Goal: Information Seeking & Learning: Learn about a topic

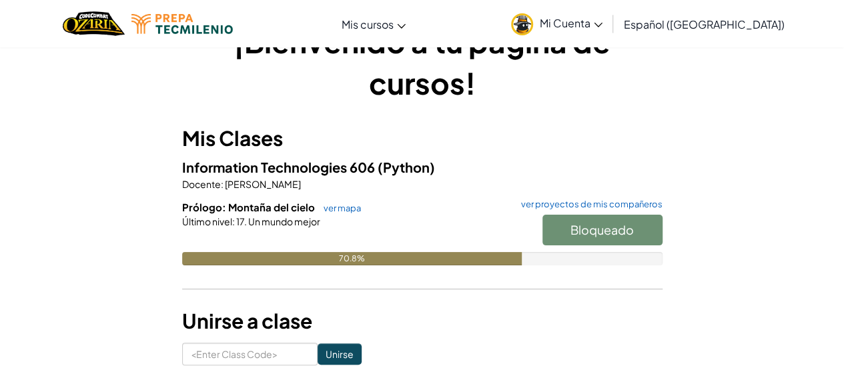
scroll to position [67, 0]
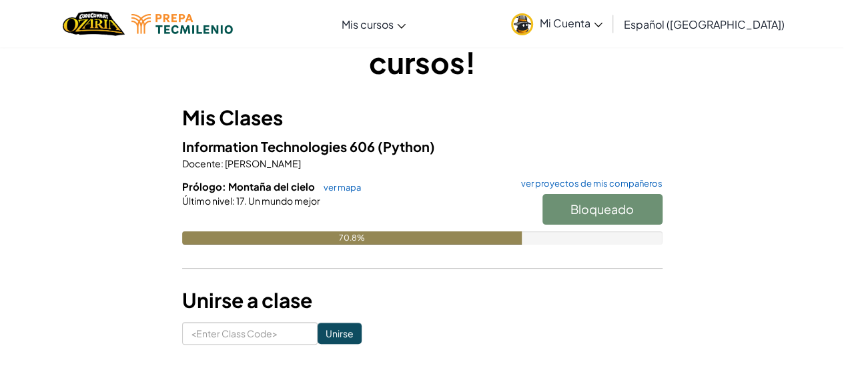
click at [599, 214] on div "Bloqueado" at bounding box center [595, 212] width 133 height 37
click at [339, 189] on link "ver mapa" at bounding box center [339, 187] width 44 height 11
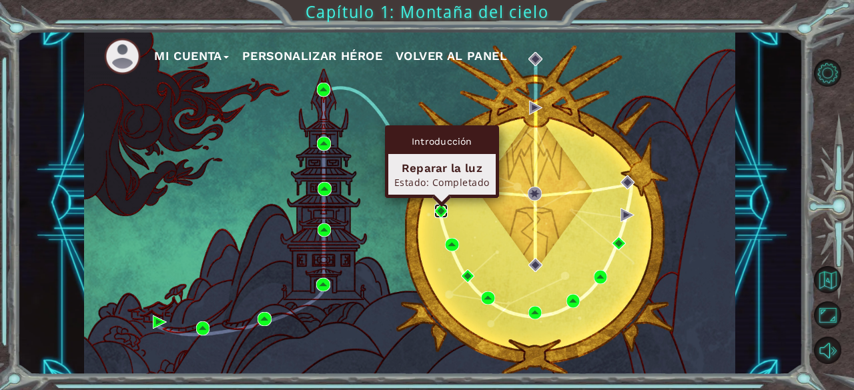
click at [445, 210] on img at bounding box center [440, 210] width 13 height 13
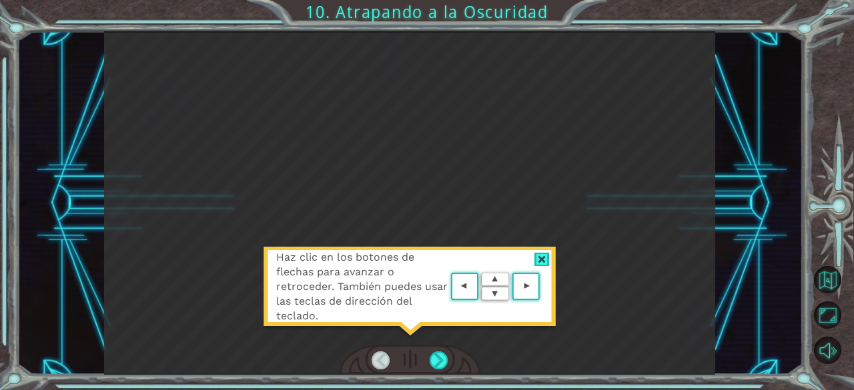
click at [548, 255] on div at bounding box center [541, 260] width 15 height 14
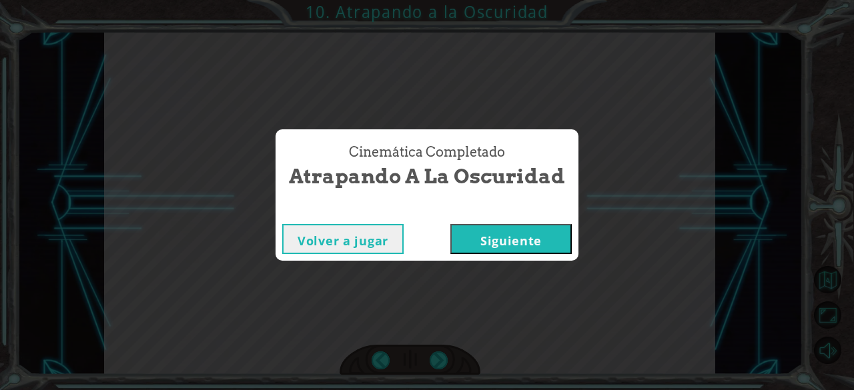
click at [552, 249] on button "Siguiente" at bounding box center [510, 239] width 121 height 30
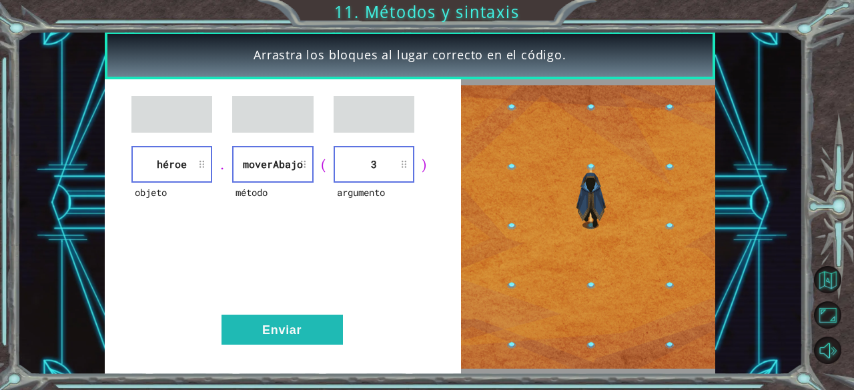
click at [826, 291] on button "Volver al mapa" at bounding box center [827, 279] width 27 height 27
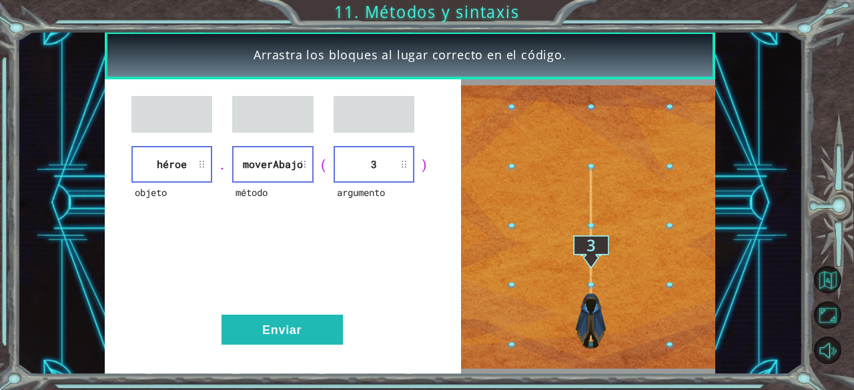
click img
click button "Start"
click button "Next"
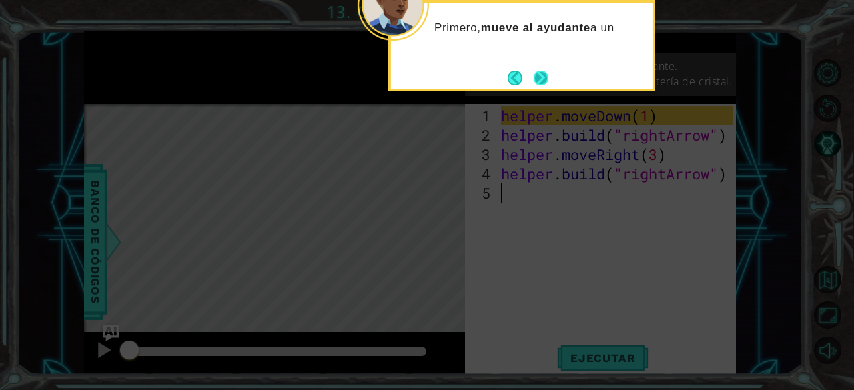
click at [534, 71] on button "Next" at bounding box center [541, 78] width 15 height 15
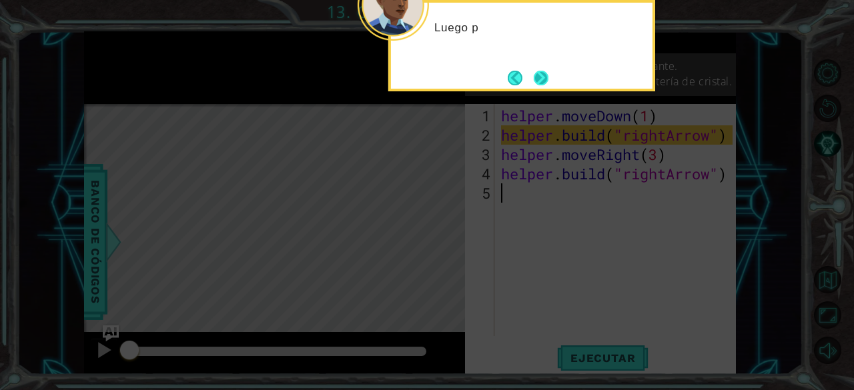
click at [535, 77] on button "Next" at bounding box center [541, 78] width 15 height 15
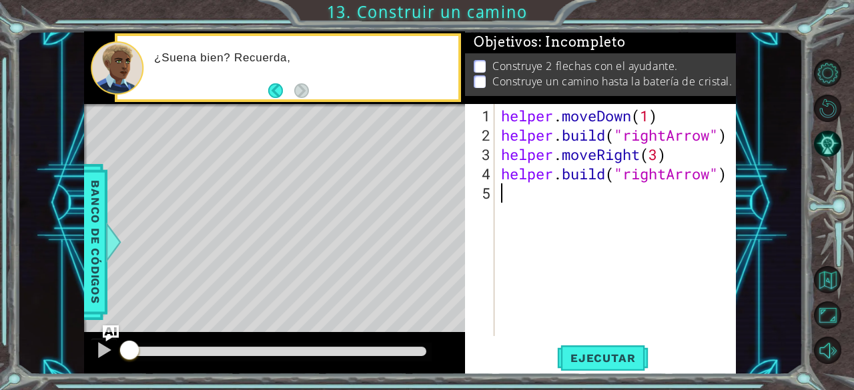
click at [550, 203] on div "helper . moveDown ( 1 ) helper . build ( "rightArrow" ) helper . moveRight ( 3 …" at bounding box center [618, 241] width 241 height 271
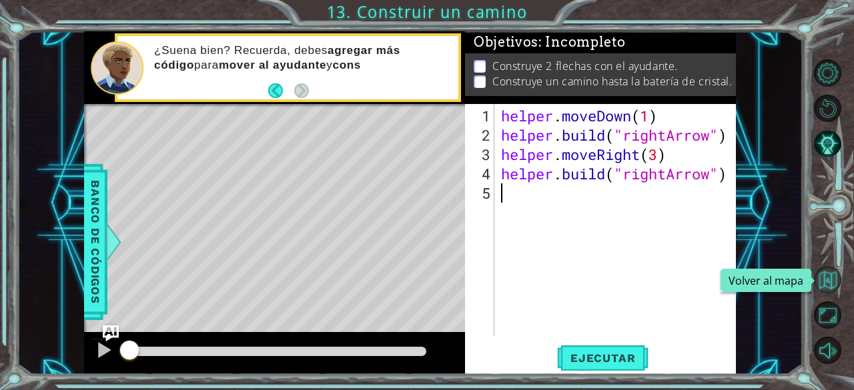
click at [834, 277] on button "Volver al mapa" at bounding box center [827, 279] width 27 height 27
